Goal: Information Seeking & Learning: Learn about a topic

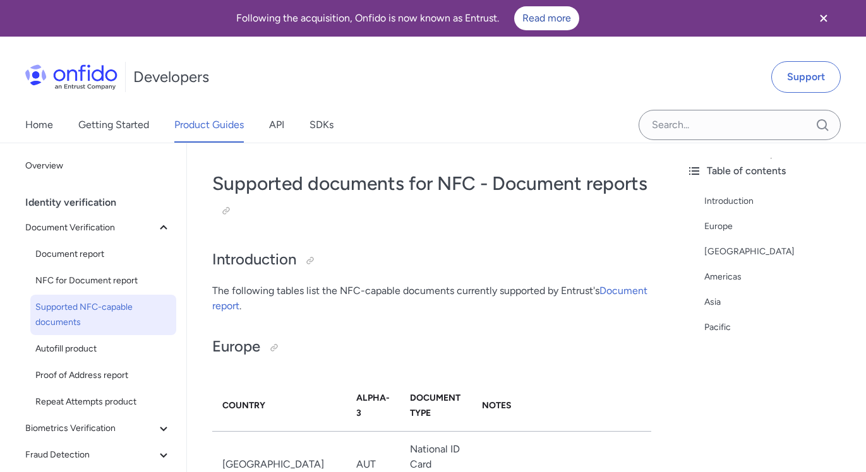
click at [385, 91] on div "Developers Support" at bounding box center [433, 77] width 866 height 61
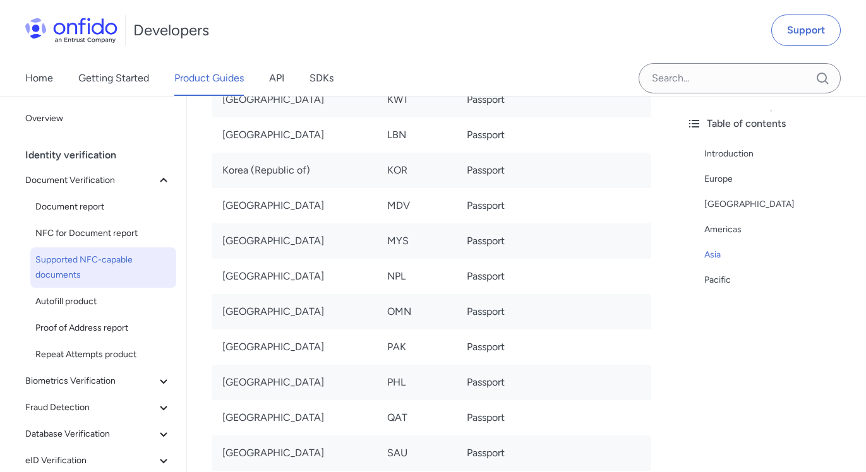
scroll to position [5251, 0]
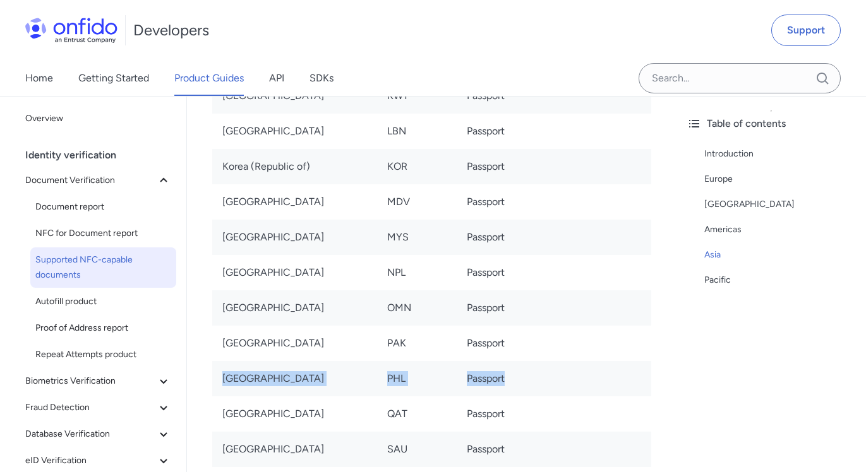
drag, startPoint x: 216, startPoint y: 317, endPoint x: 518, endPoint y: 321, distance: 302.5
click at [518, 361] on tr "Philippines PHL Passport" at bounding box center [431, 378] width 439 height 35
copy tr "Philippines PHL Passport"
click at [704, 308] on div "Table of contents Introduction [GEOGRAPHIC_DATA] [GEOGRAPHIC_DATA] [GEOGRAPHIC_…" at bounding box center [770, 284] width 189 height 376
click at [772, 313] on div "Table of contents Introduction [GEOGRAPHIC_DATA] [GEOGRAPHIC_DATA] [GEOGRAPHIC_…" at bounding box center [770, 284] width 189 height 376
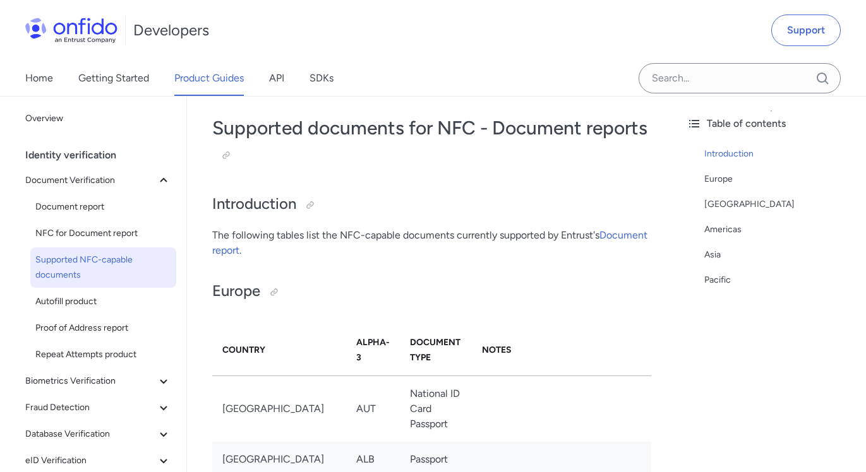
scroll to position [58, 0]
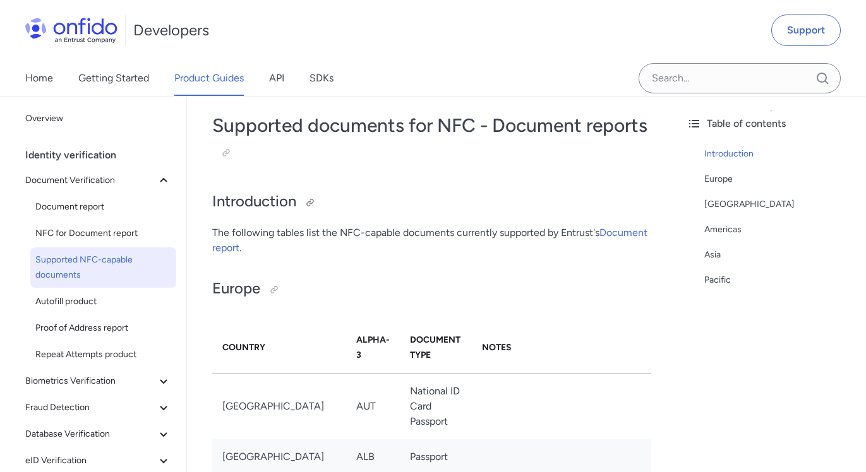
click at [584, 191] on h2 "Introduction" at bounding box center [431, 201] width 439 height 21
click at [706, 328] on div "Table of contents Introduction [GEOGRAPHIC_DATA] [GEOGRAPHIC_DATA] [GEOGRAPHIC_…" at bounding box center [770, 284] width 189 height 376
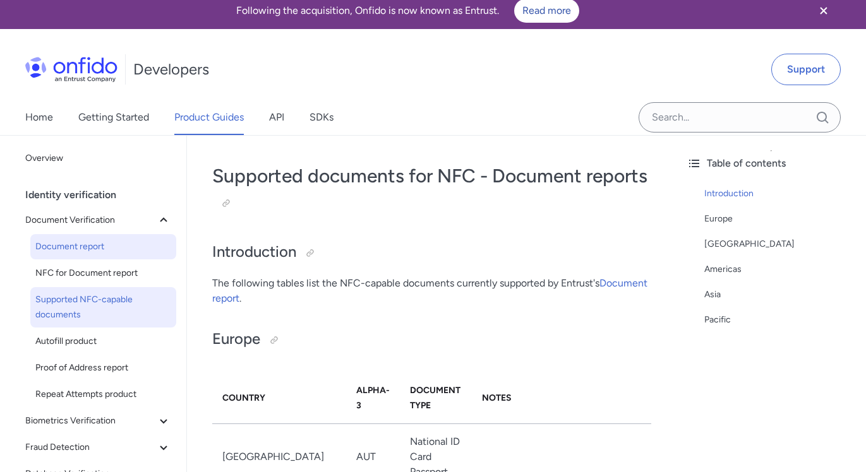
scroll to position [0, 0]
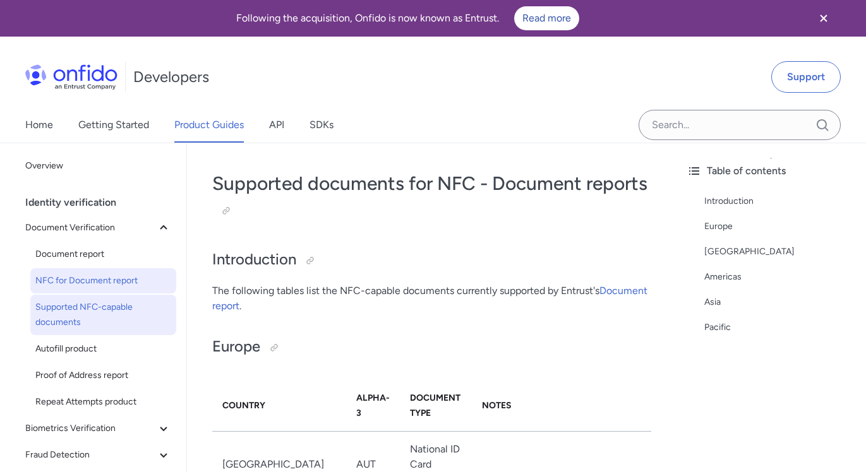
click at [105, 288] on span "NFC for Document report" at bounding box center [103, 280] width 136 height 15
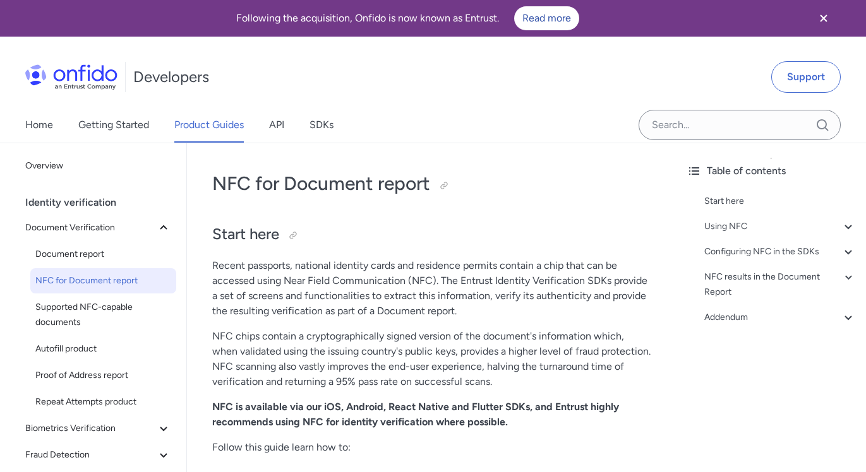
click at [404, 102] on div "Developers Support" at bounding box center [433, 77] width 866 height 61
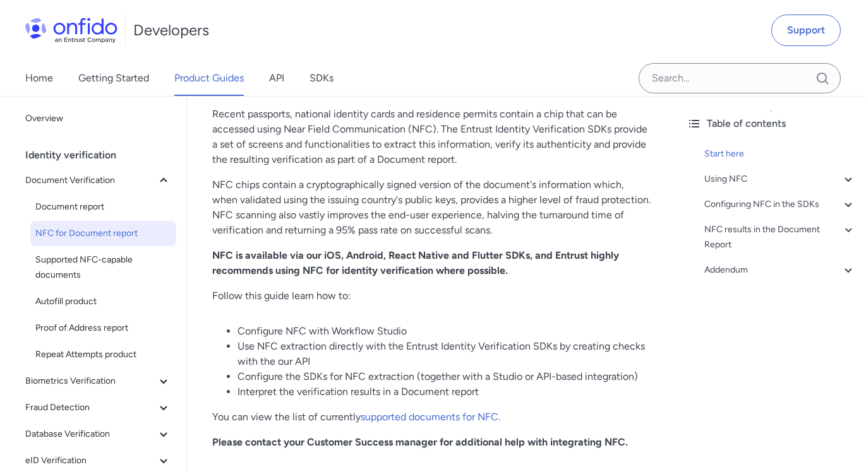
drag, startPoint x: 727, startPoint y: 318, endPoint x: 674, endPoint y: 308, distance: 54.7
click at [727, 318] on div "Table of contents Start here Using NFC Use NFC in Workflow Studio Use NFC direc…" at bounding box center [770, 284] width 189 height 376
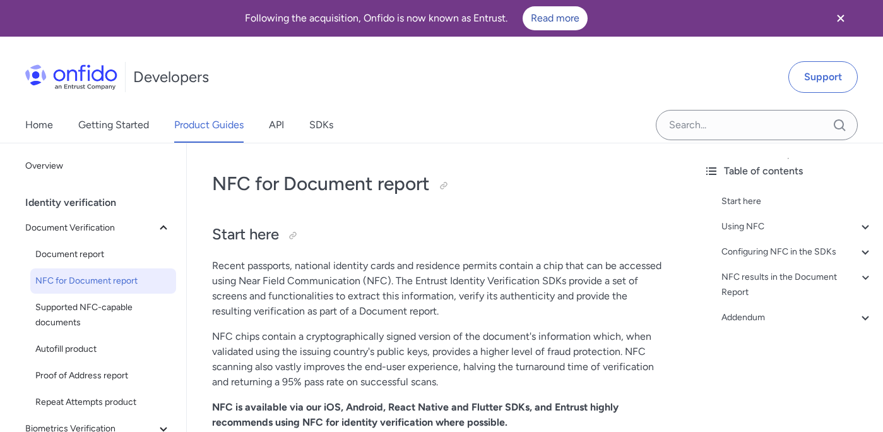
drag, startPoint x: 705, startPoint y: 81, endPoint x: 641, endPoint y: 102, distance: 67.7
click at [688, 89] on div "Developers Support" at bounding box center [441, 77] width 883 height 61
drag, startPoint x: 641, startPoint y: 102, endPoint x: 671, endPoint y: 83, distance: 35.4
click at [645, 98] on div "Developers Support" at bounding box center [441, 77] width 883 height 61
click at [671, 83] on div "Developers Support" at bounding box center [441, 77] width 883 height 61
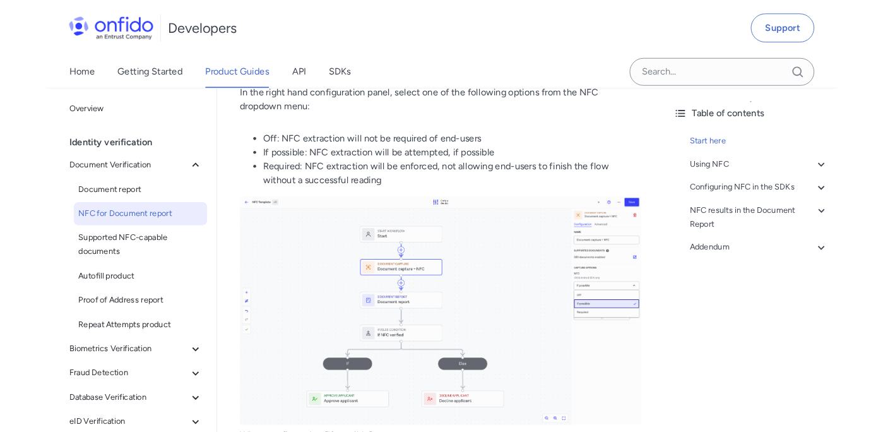
scroll to position [689, 0]
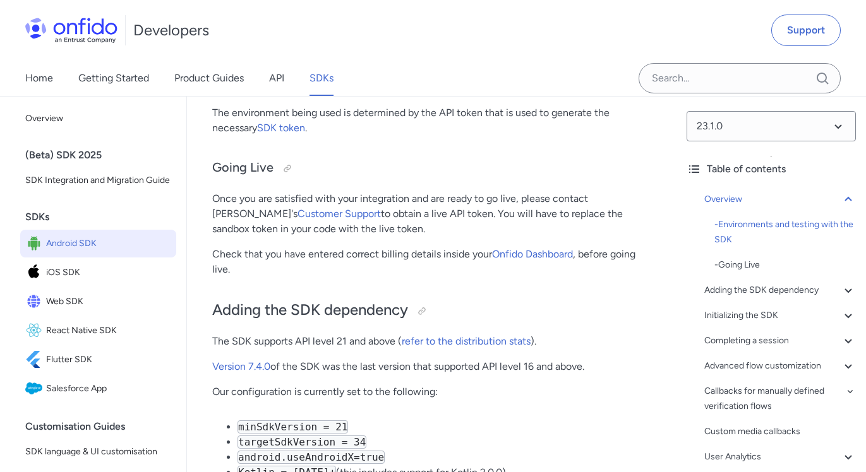
scroll to position [714, 0]
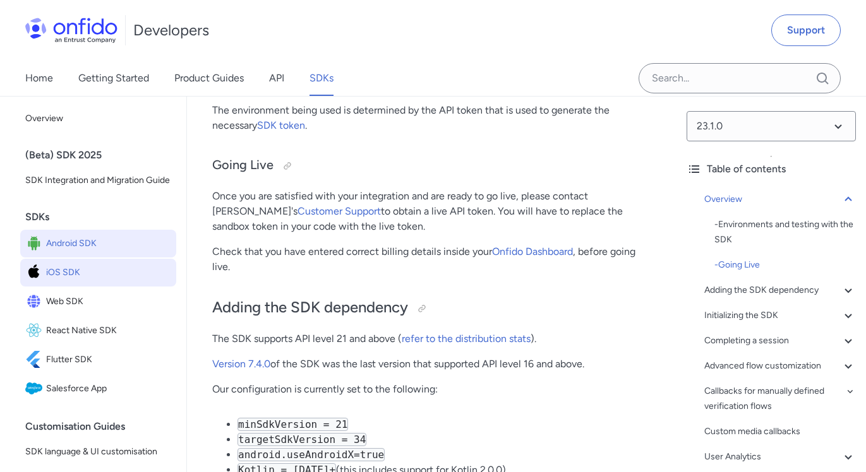
click at [71, 268] on span "iOS SDK" at bounding box center [108, 273] width 125 height 18
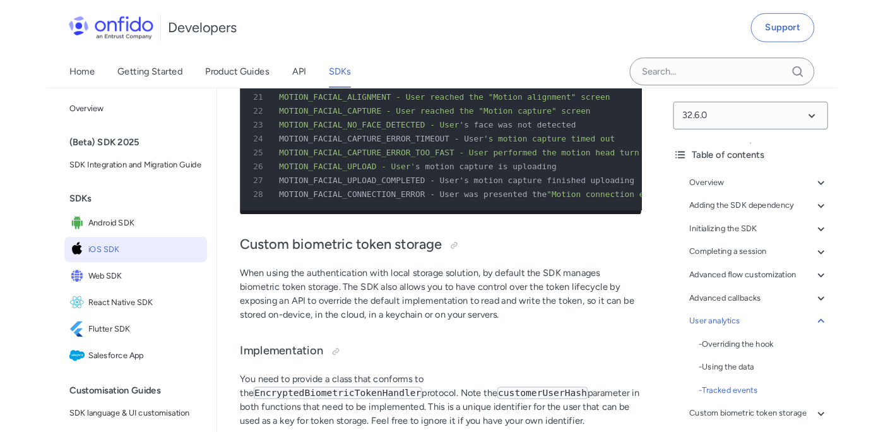
scroll to position [35702, 0]
